Goal: Transaction & Acquisition: Purchase product/service

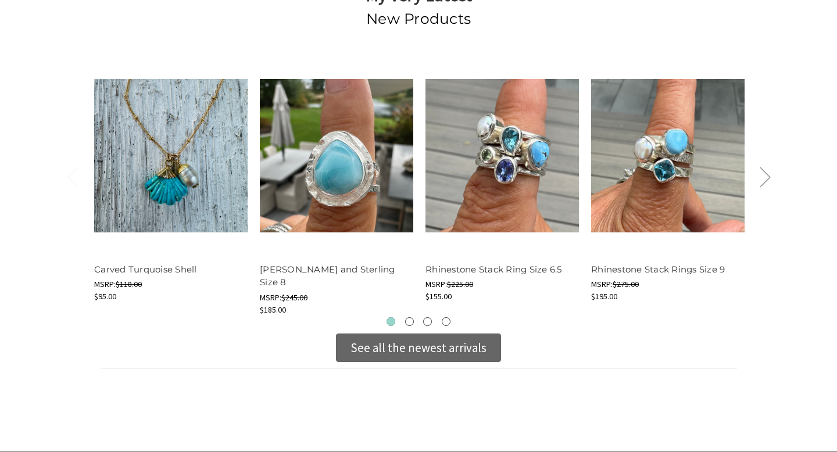
click at [367, 346] on div "See all the newest arrivals" at bounding box center [418, 348] width 136 height 19
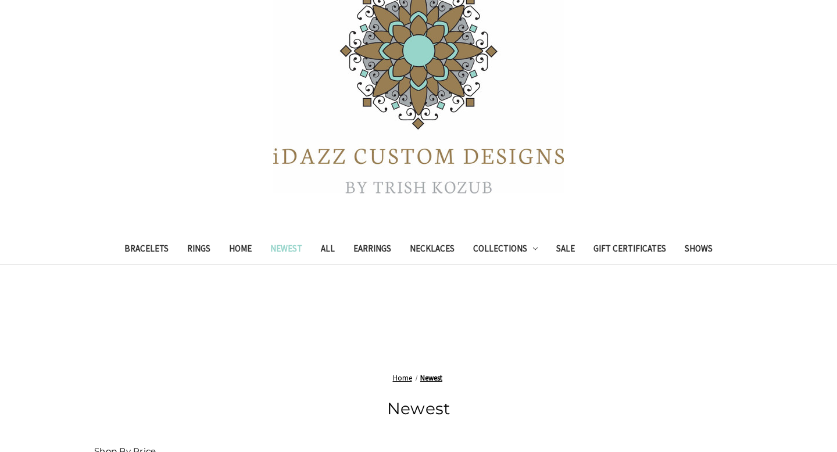
scroll to position [195, 0]
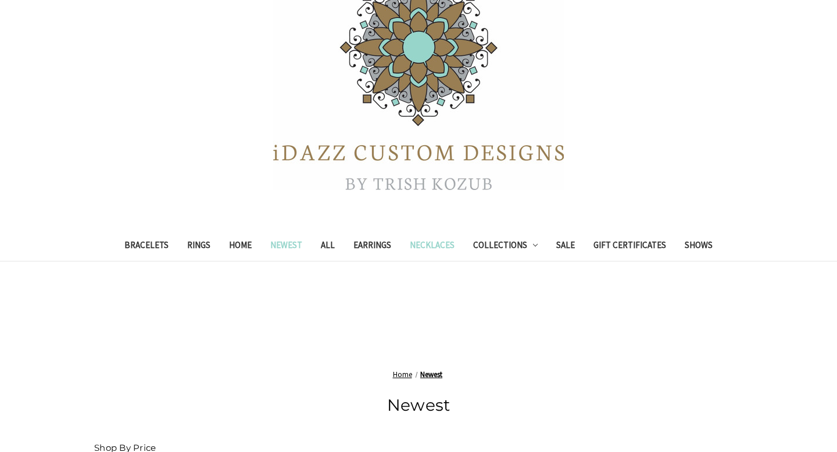
click at [443, 249] on link "Necklaces" at bounding box center [431, 246] width 63 height 28
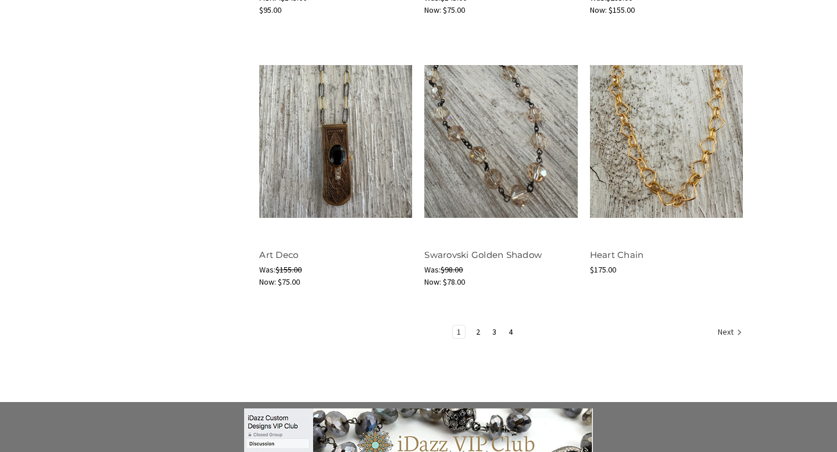
scroll to position [1489, 0]
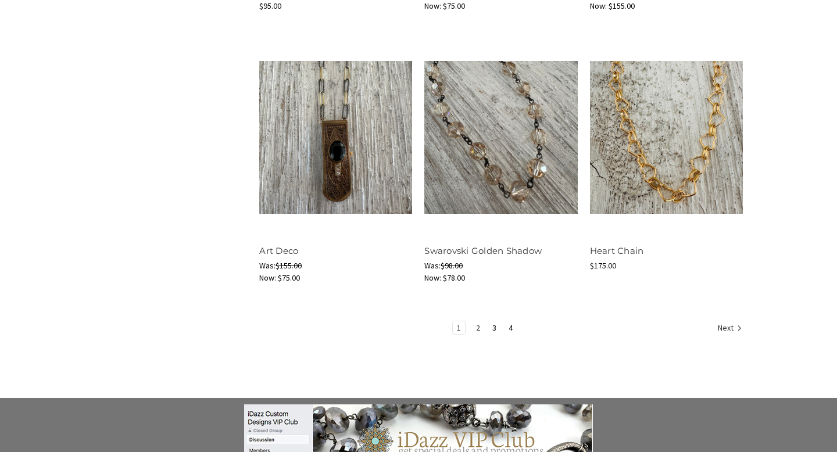
click at [478, 328] on link "2" at bounding box center [478, 327] width 12 height 13
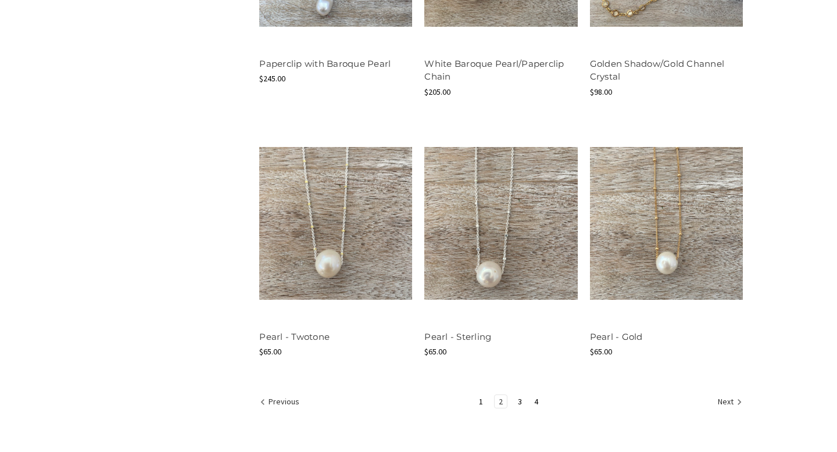
scroll to position [1380, 0]
click at [519, 402] on link "3" at bounding box center [520, 401] width 12 height 13
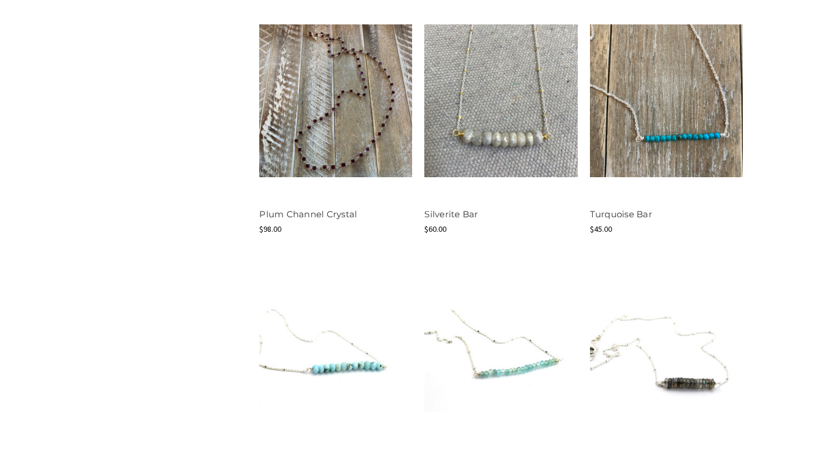
scroll to position [972, 0]
